Goal: Find specific page/section: Find specific page/section

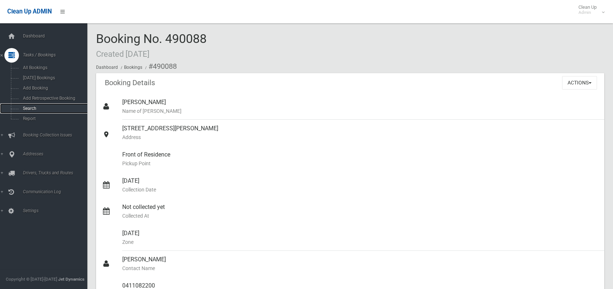
click at [29, 108] on span "Search" at bounding box center [54, 108] width 66 height 5
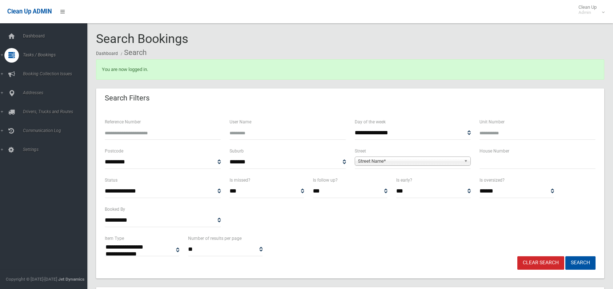
select select
click at [493, 168] on input "text" at bounding box center [537, 161] width 116 height 13
type input "**"
click at [358, 157] on span "Street Name*" at bounding box center [409, 161] width 103 height 9
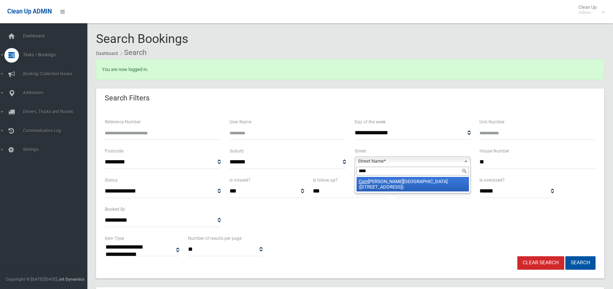
click at [367, 160] on span "Street Name*" at bounding box center [409, 161] width 103 height 9
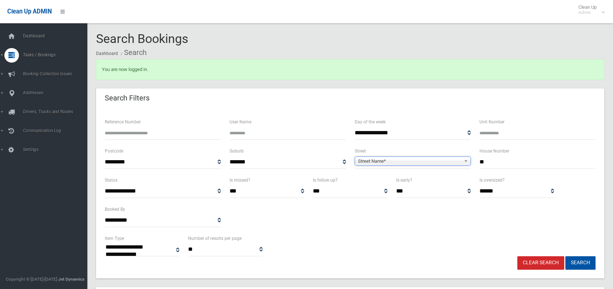
click at [367, 160] on span "Street Name*" at bounding box center [409, 161] width 103 height 9
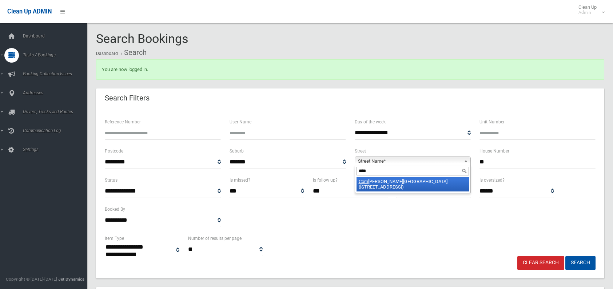
type input "****"
click at [367, 182] on em "Corn" at bounding box center [363, 181] width 9 height 5
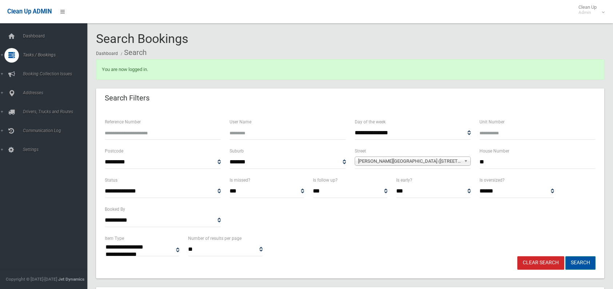
click at [581, 265] on button "Search" at bounding box center [580, 262] width 30 height 13
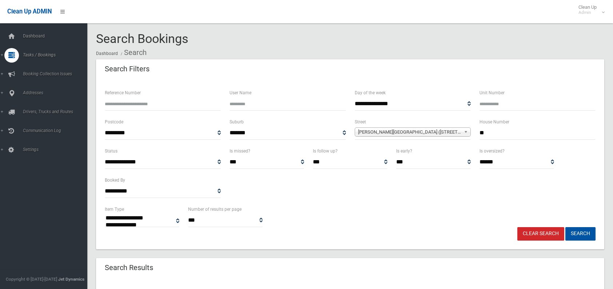
select select
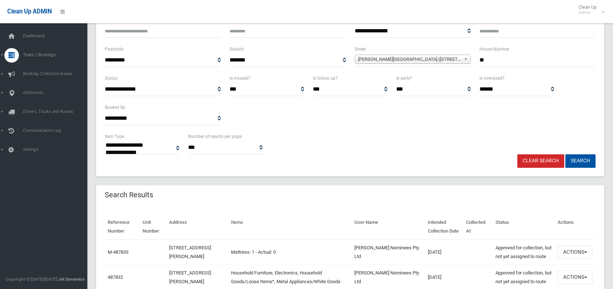
scroll to position [109, 0]
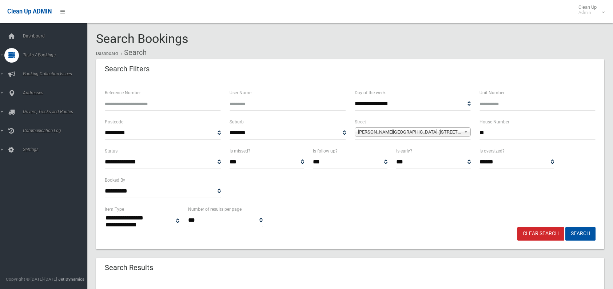
select select
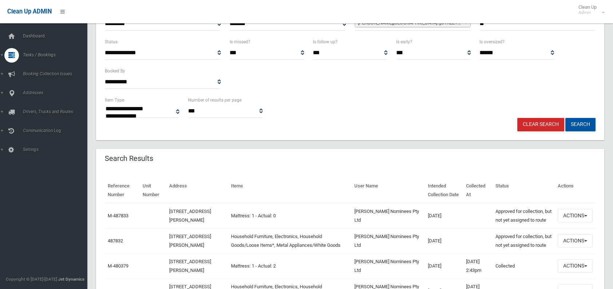
scroll to position [109, 0]
